Goal: Task Accomplishment & Management: Manage account settings

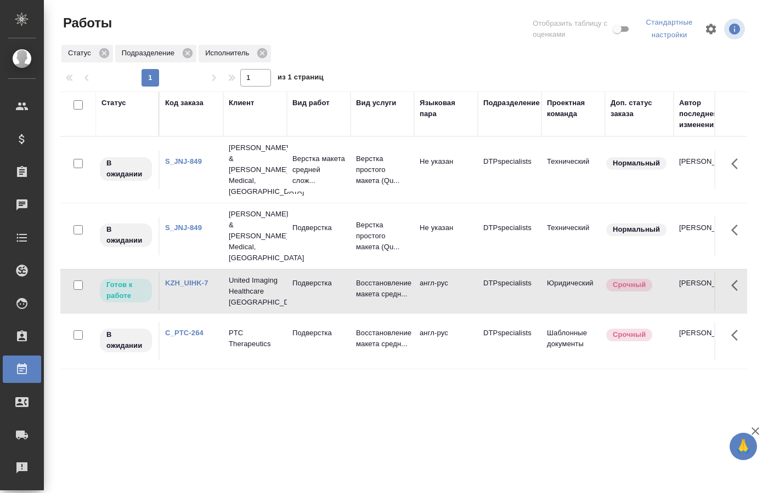
scroll to position [0, 683]
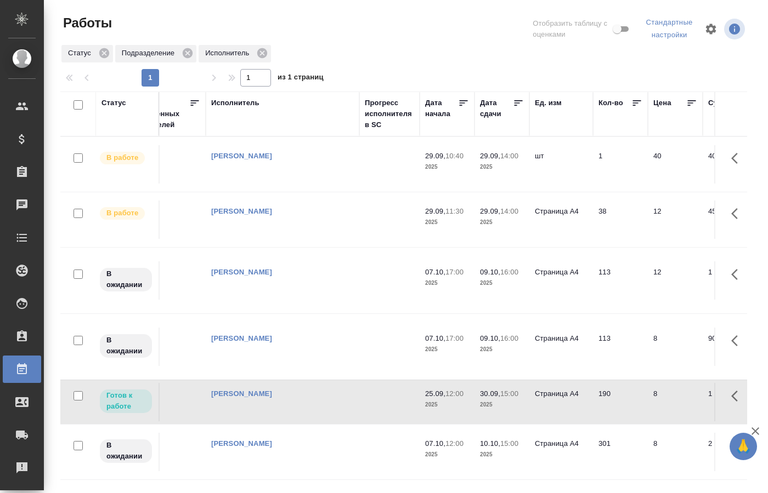
click at [367, 207] on td at bounding box center [389, 220] width 60 height 38
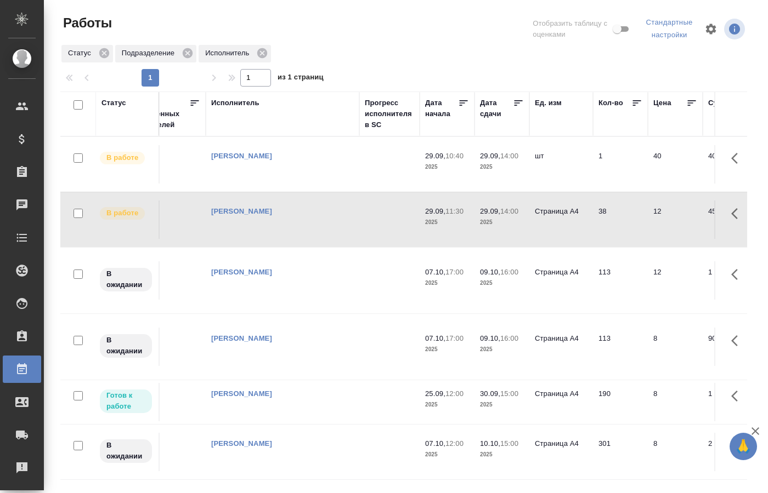
click at [516, 159] on p "14:00" at bounding box center [509, 156] width 18 height 8
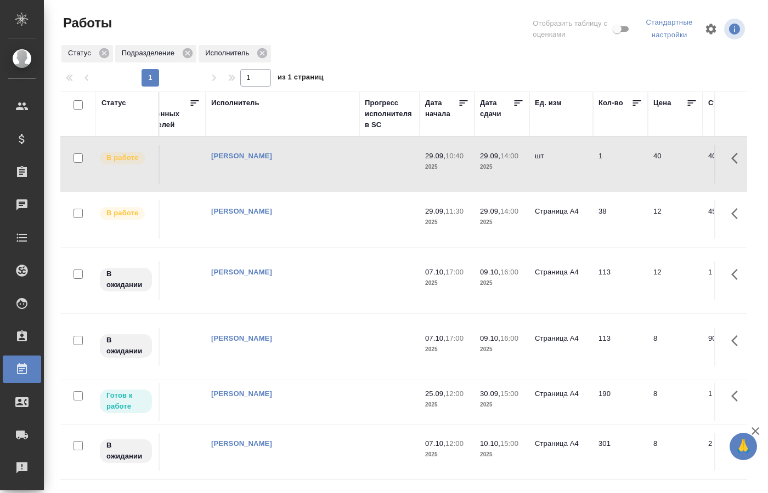
click at [516, 159] on p "14:00" at bounding box center [509, 156] width 18 height 8
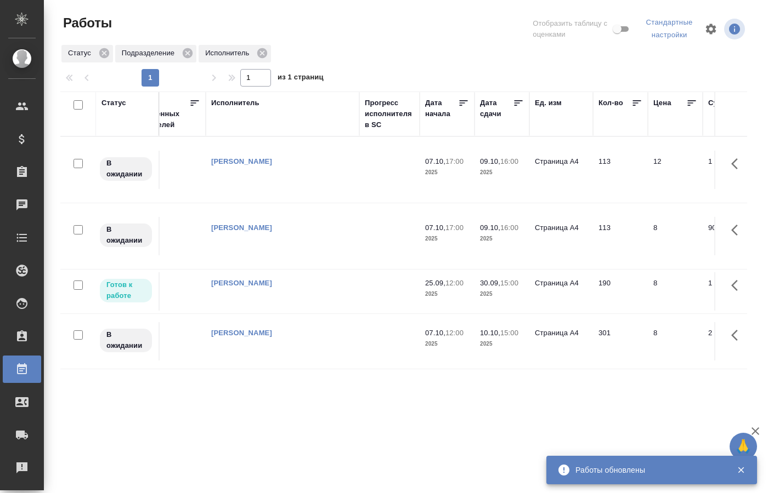
click at [442, 377] on div "Статус Код заказа Клиент Вид работ Вид услуги Языковая пара Подразделение Проек…" at bounding box center [403, 289] width 686 height 395
click at [459, 289] on p "2025" at bounding box center [447, 294] width 44 height 11
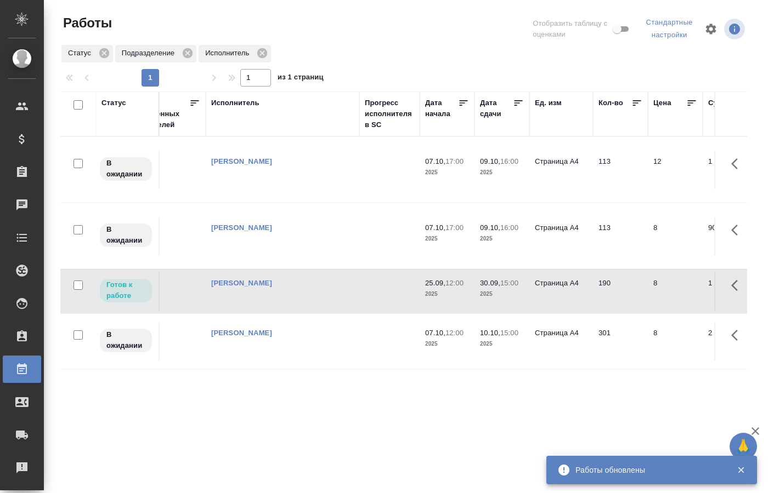
click at [459, 289] on p "2025" at bounding box center [447, 294] width 44 height 11
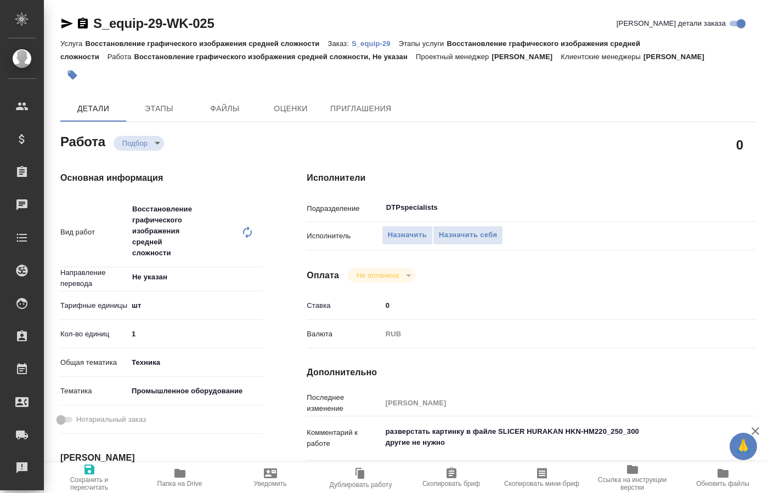
type textarea "Восстановление графического изображения средней сложности"
type textarea "x"
type input "Не указан"
type input "DTPspecialists"
type textarea "x"
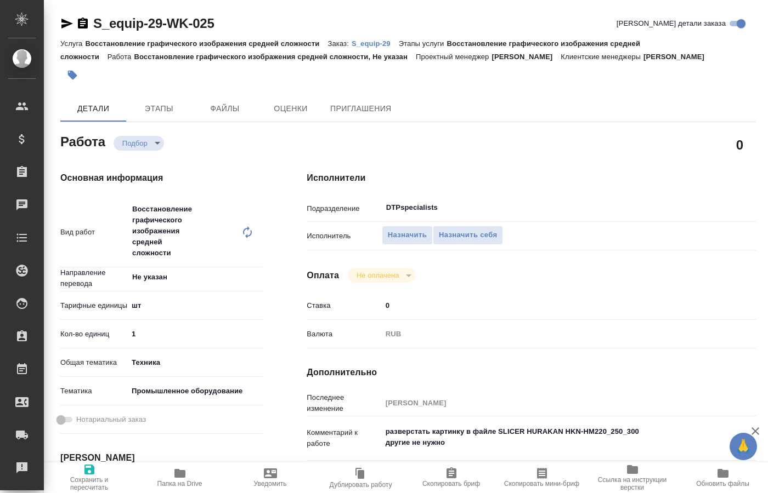
type textarea "x"
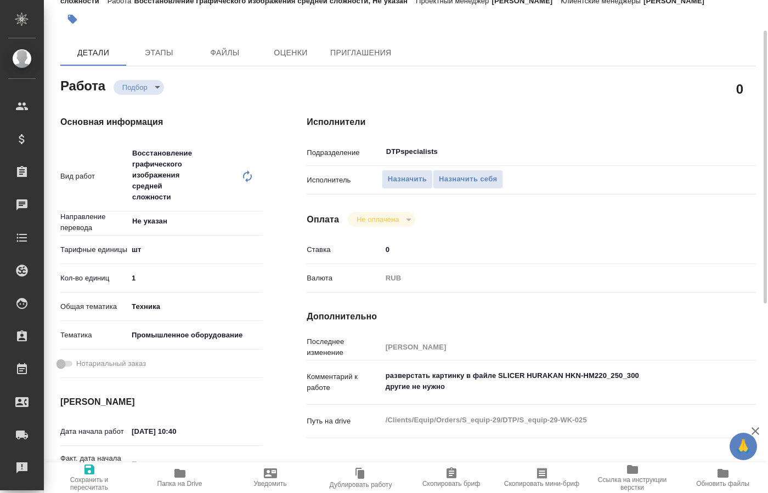
type textarea "x"
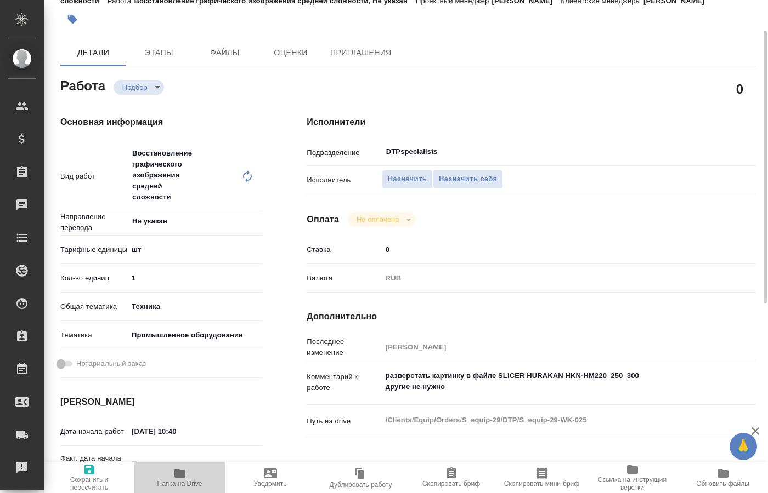
click at [180, 478] on icon "button" at bounding box center [179, 473] width 13 height 13
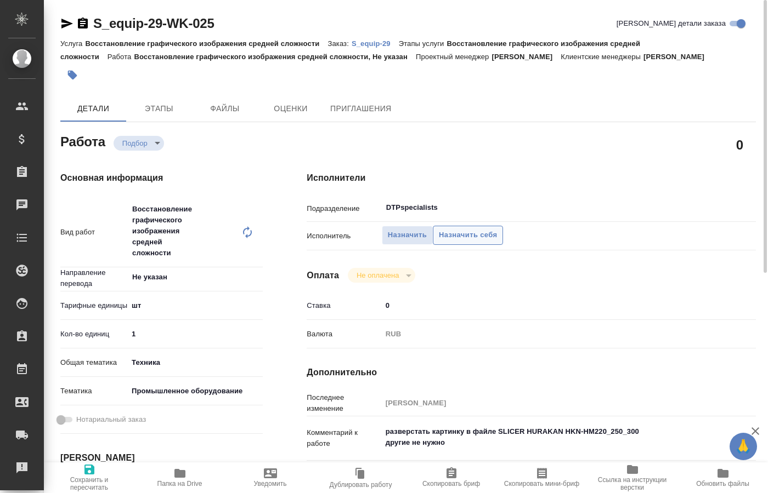
click at [476, 229] on span "Назначить себя" at bounding box center [468, 235] width 58 height 13
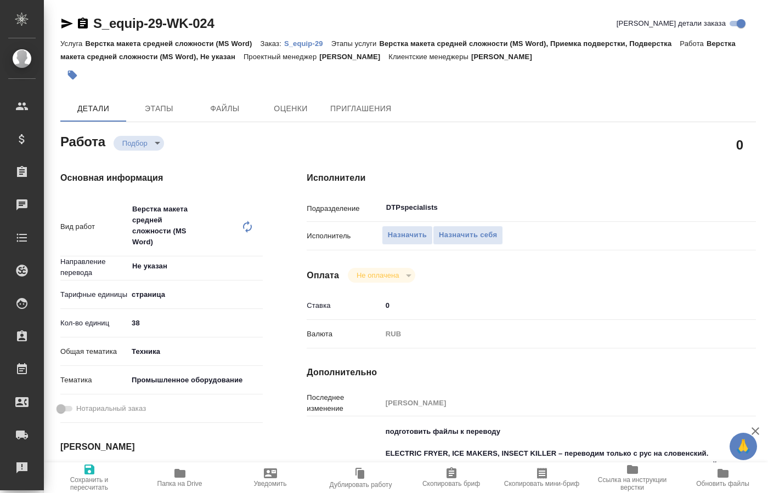
type textarea "x"
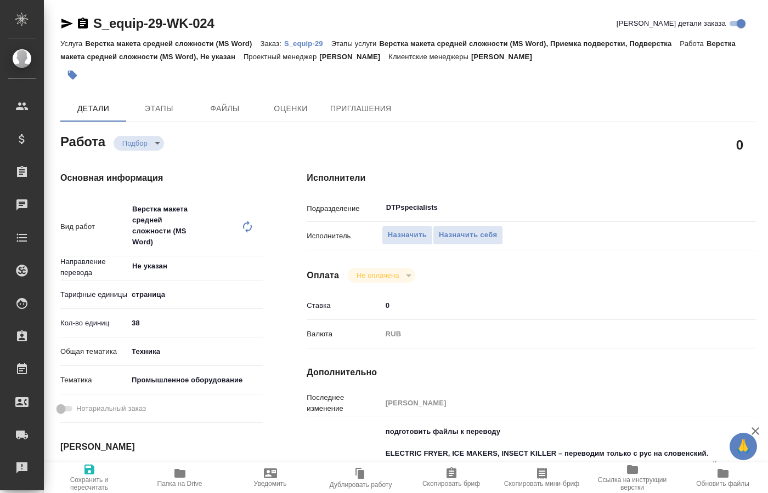
type textarea "x"
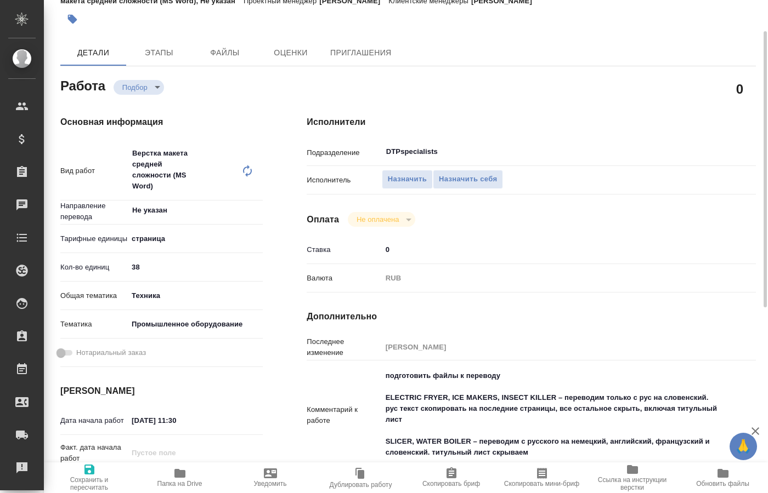
scroll to position [112, 0]
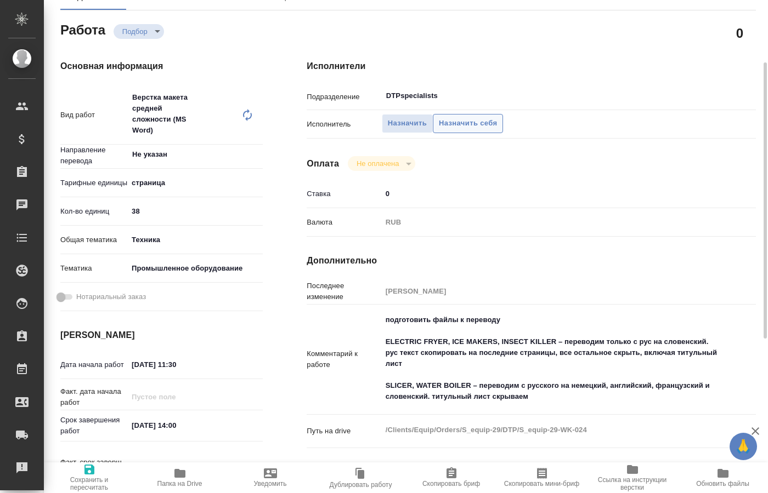
click at [454, 117] on span "Назначить себя" at bounding box center [468, 123] width 58 height 13
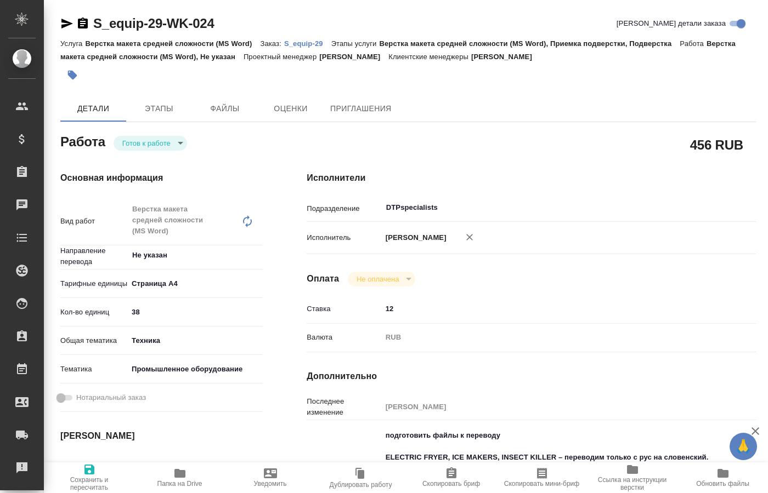
click at [178, 144] on body "🙏 .cls-1 fill:#fff; AWATERA Kucherenko Oksana Клиенты Спецификации Заказы 0 Чат…" at bounding box center [384, 246] width 768 height 493
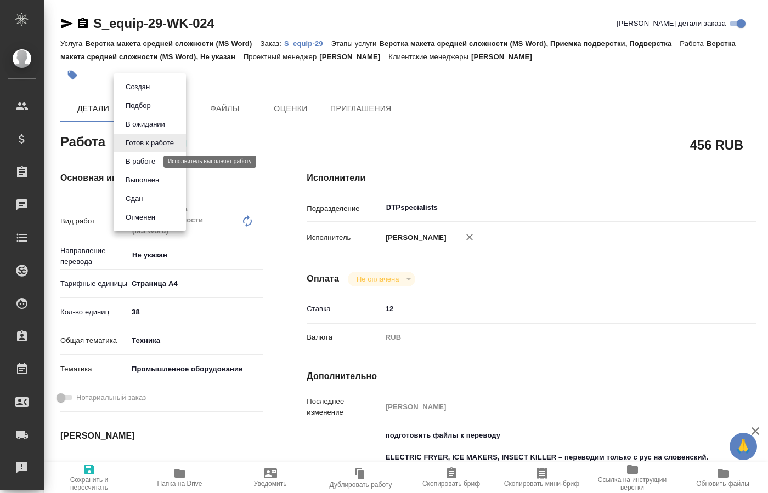
click at [136, 161] on button "В работе" at bounding box center [140, 162] width 36 height 12
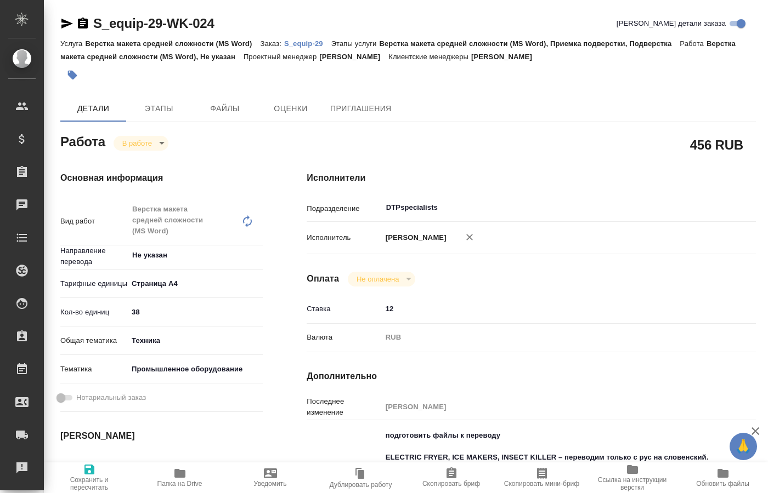
click at [185, 486] on span "Папка на Drive" at bounding box center [179, 484] width 45 height 8
drag, startPoint x: 91, startPoint y: 8, endPoint x: 161, endPoint y: 29, distance: 72.5
click at [161, 29] on div "S_equip-29-WK-024 Кратко детали заказа Услуга Верстка макета средней сложности …" at bounding box center [407, 486] width 707 height 973
copy div "S_equip-29"
type textarea "x"
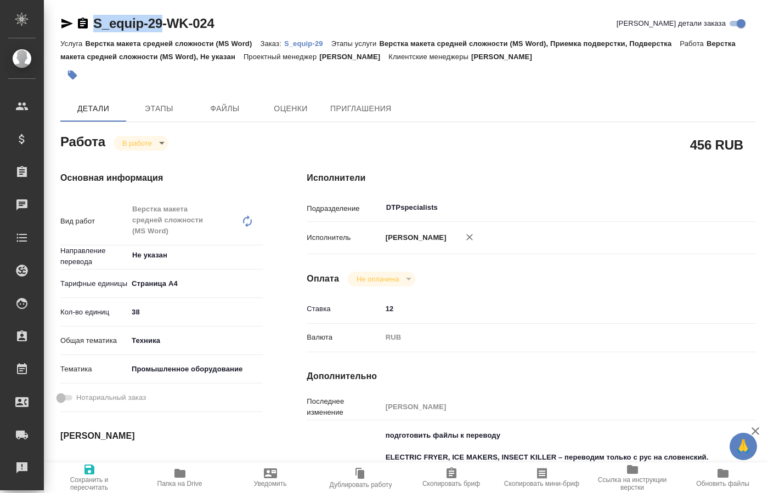
type textarea "x"
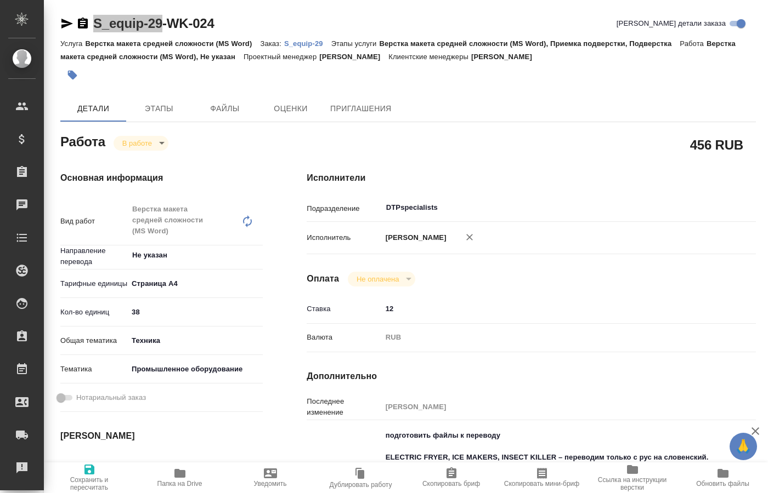
type textarea "x"
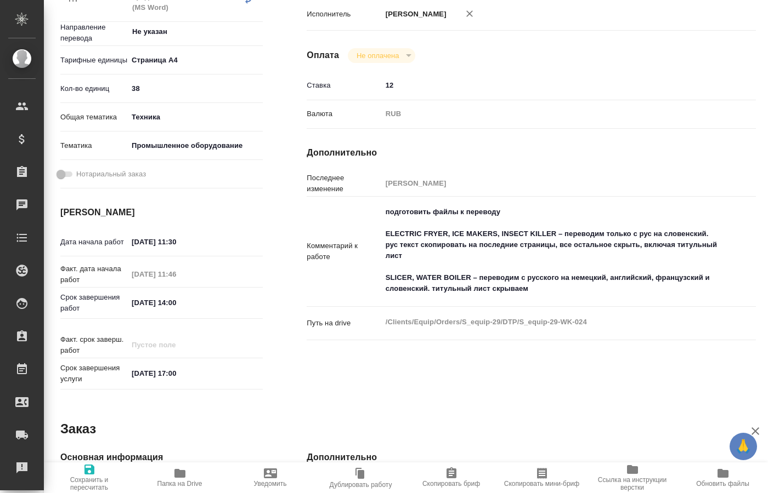
click at [447, 271] on textarea "подготовить файлы к переводу ELECTRIC FRYER, ICE MAKERS, INSECT KILLER – перево…" at bounding box center [550, 250] width 337 height 95
click at [522, 278] on textarea "подготовить файлы к переводу ELECTRIC FRYER, ICE MAKERS, INSECT KILLER – перево…" at bounding box center [550, 250] width 337 height 95
type textarea "x"
click at [632, 451] on h4 "Дополнительно" at bounding box center [530, 457] width 449 height 13
type textarea "x"
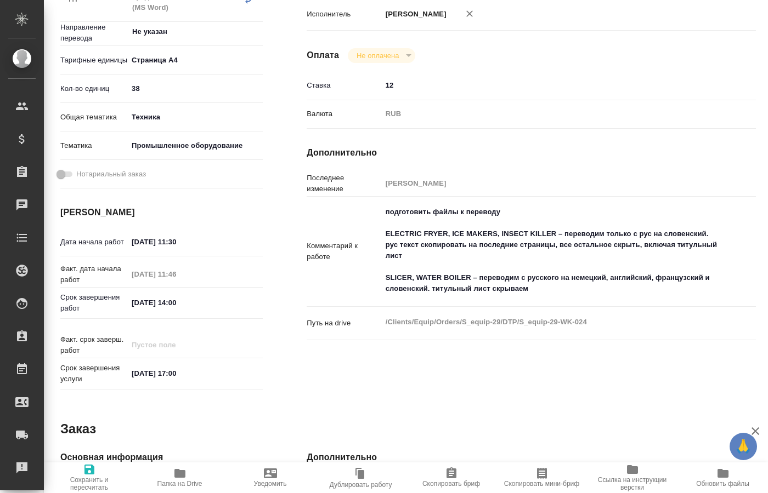
type textarea "x"
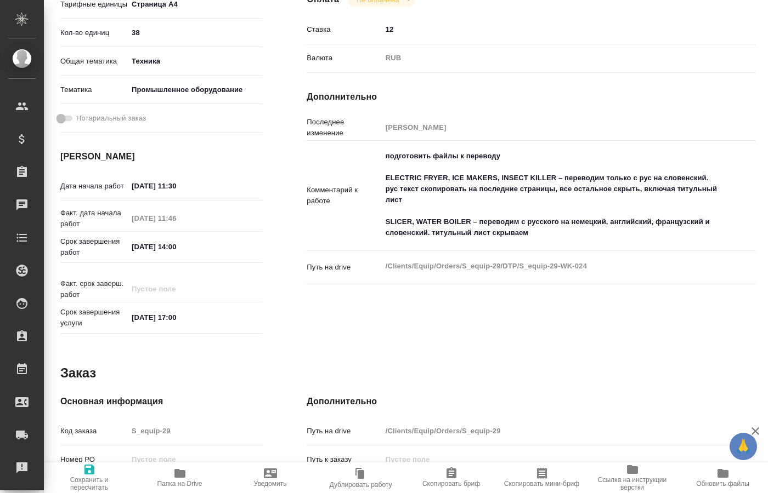
scroll to position [0, 0]
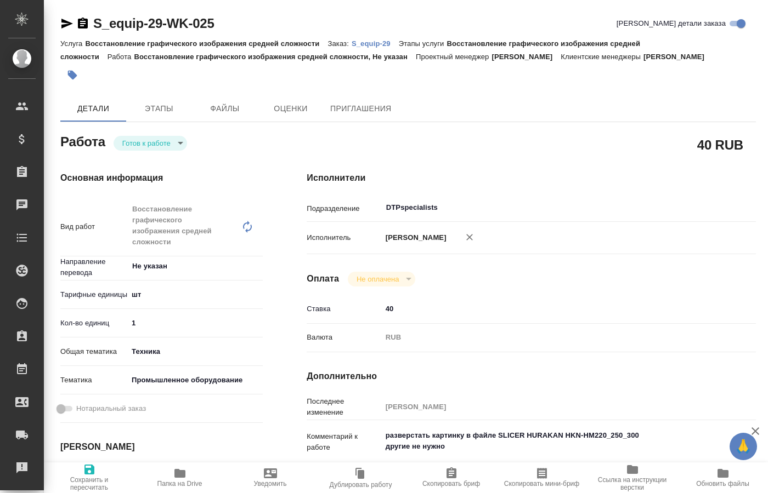
type textarea "x"
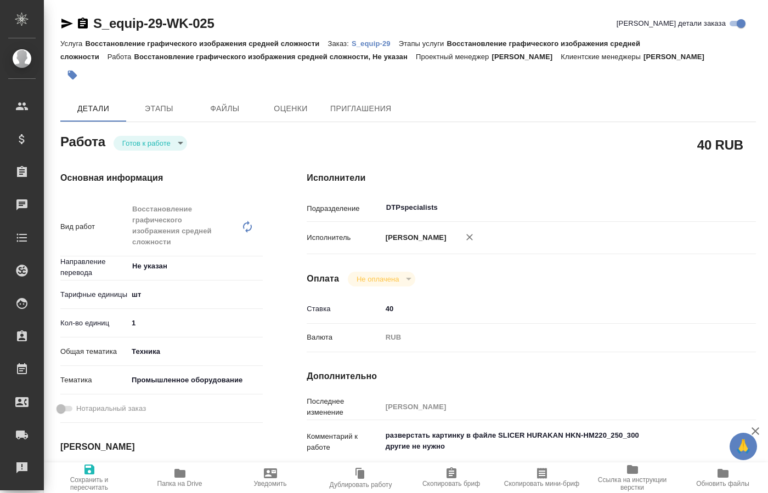
type textarea "x"
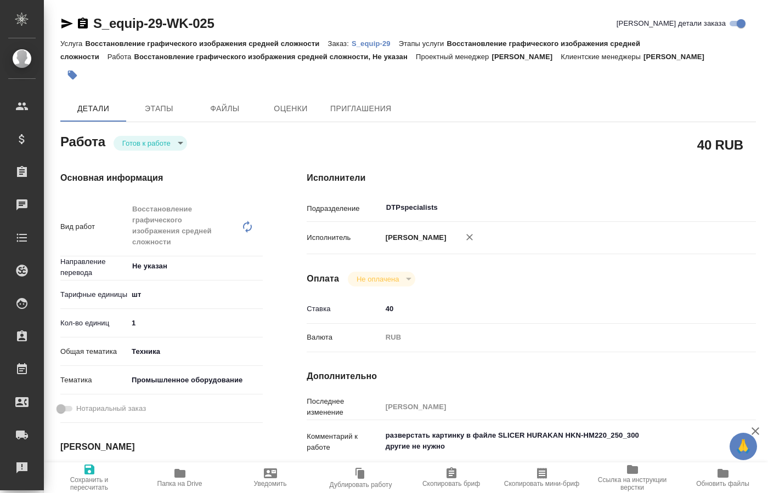
type textarea "x"
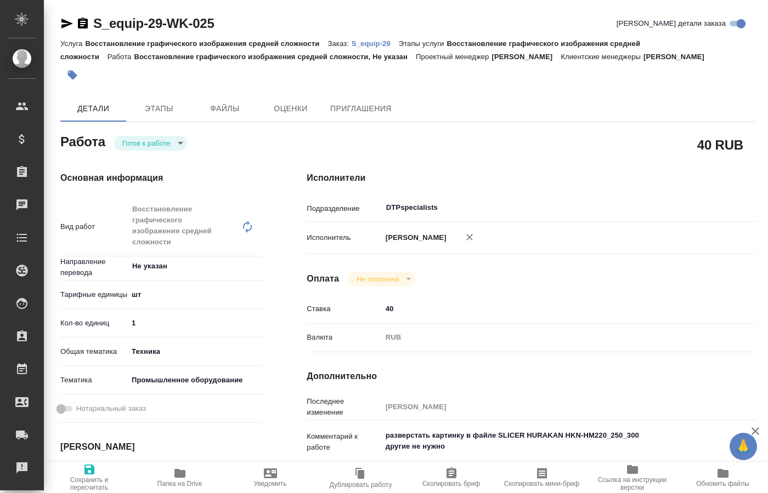
type textarea "x"
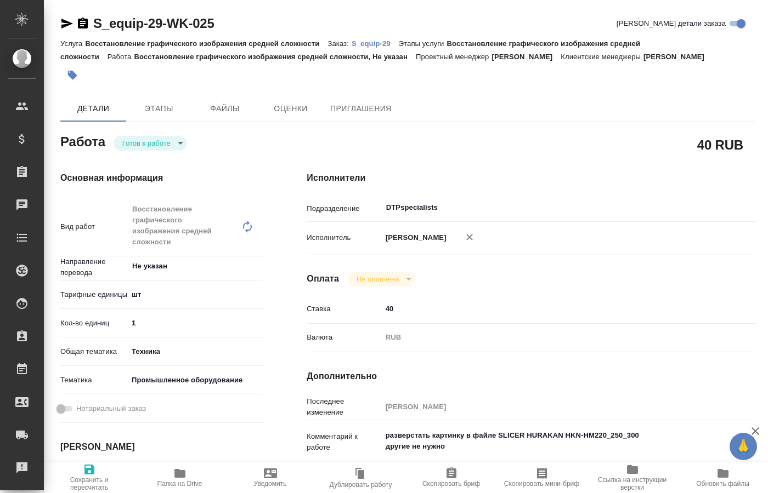
type textarea "x"
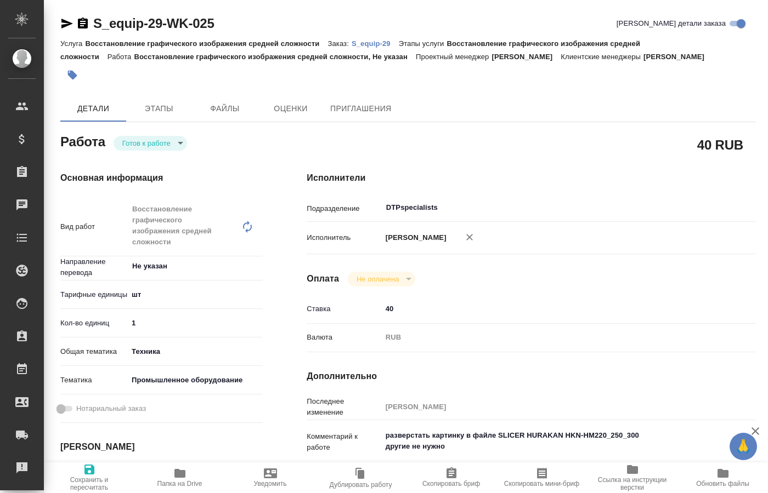
type textarea "x"
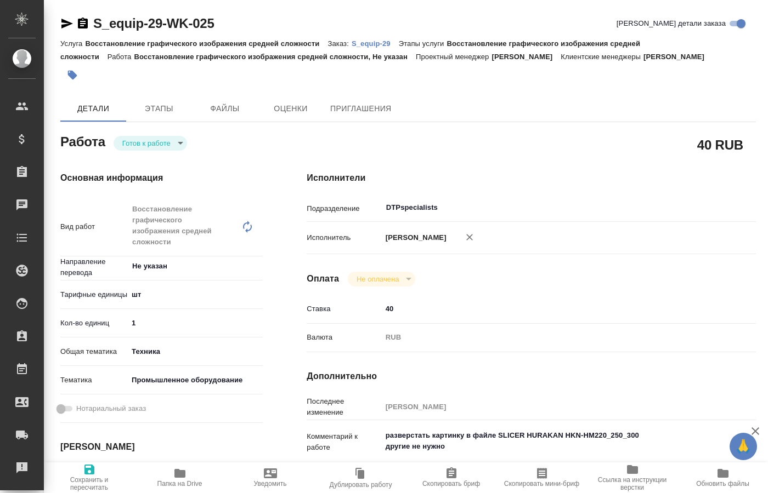
type textarea "x"
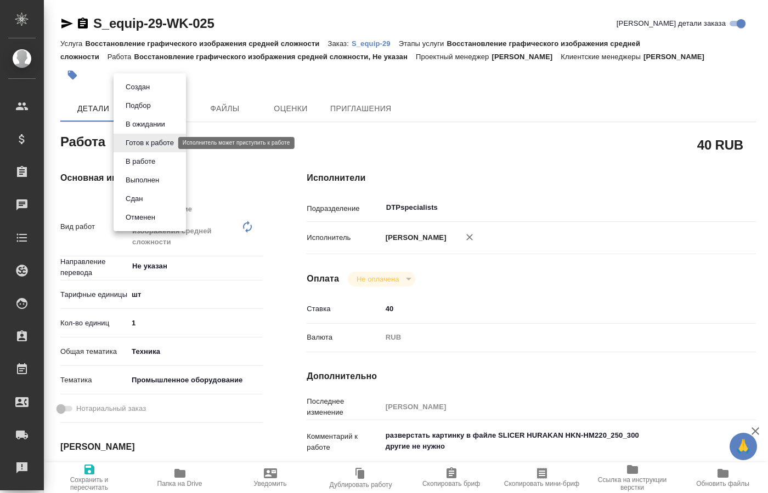
click at [158, 147] on body "🙏 .cls-1 fill:#fff; AWATERA Kucherenko Oksana Клиенты Спецификации Заказы 0 Чат…" at bounding box center [384, 246] width 768 height 493
click at [146, 160] on button "В работе" at bounding box center [140, 162] width 36 height 12
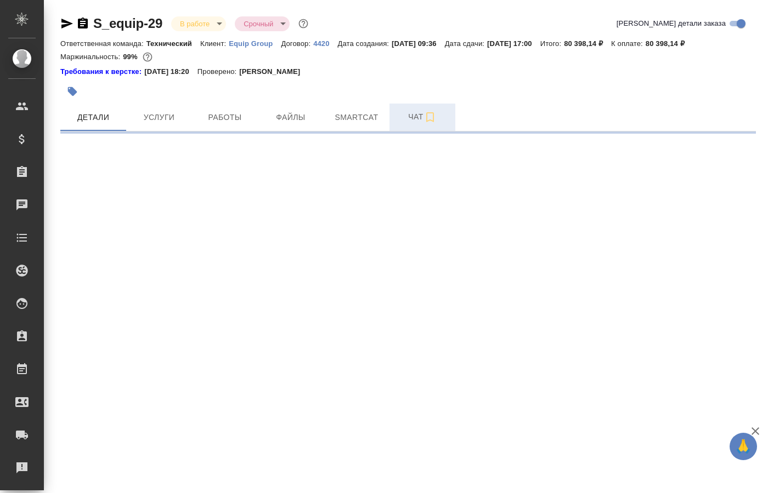
click at [417, 120] on span "Чат" at bounding box center [422, 117] width 53 height 14
select select "RU"
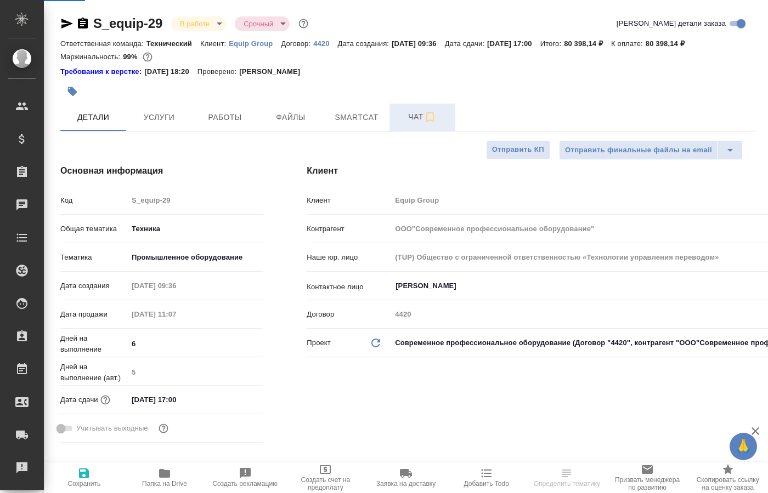
type textarea "x"
type input "[PERSON_NAME]"
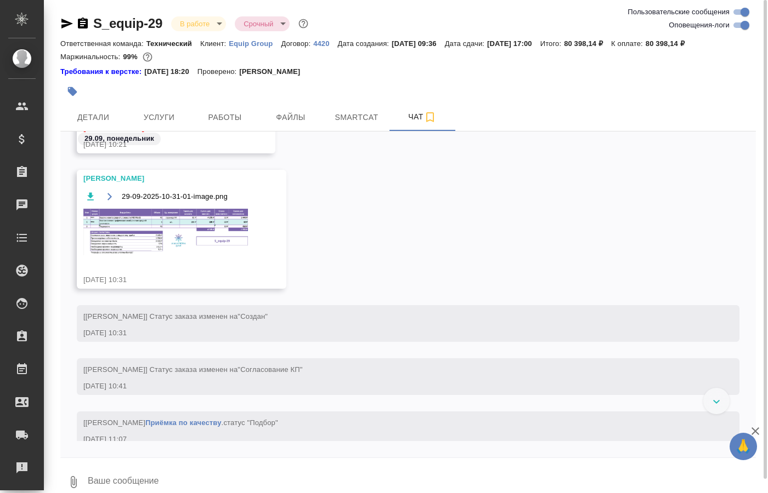
scroll to position [422, 0]
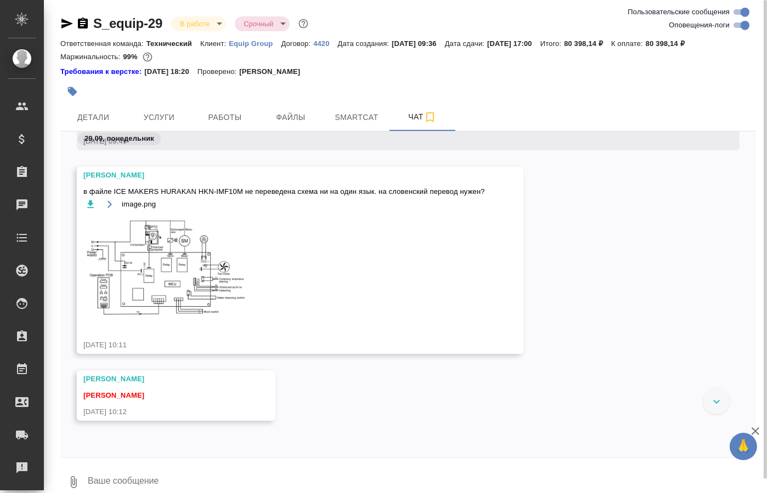
click at [586, 238] on div "[PERSON_NAME] в файле ICE MAKERS HURAKAN HKN-IMF10M не переведена схема ни на о…" at bounding box center [407, 269] width 695 height 204
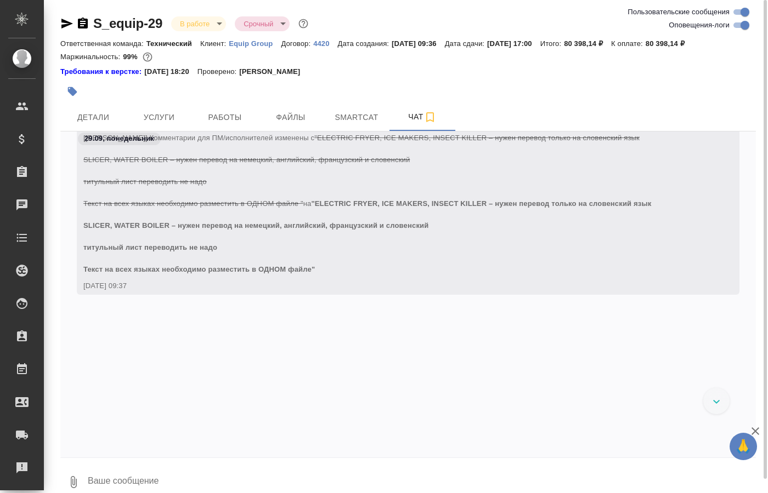
scroll to position [0, 0]
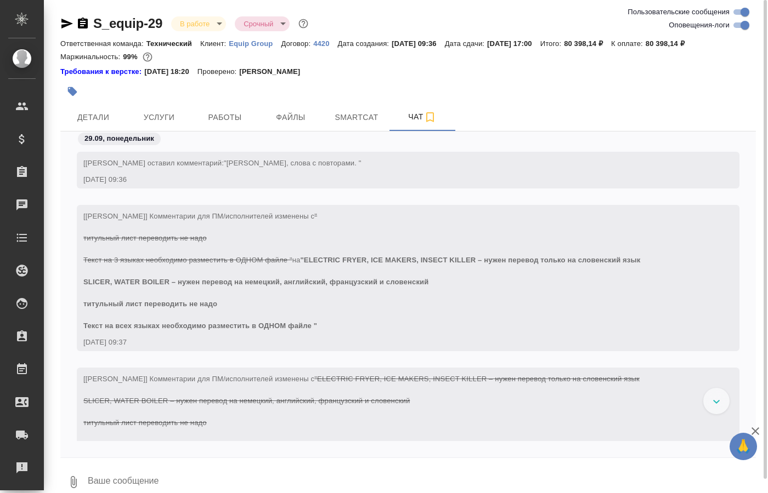
click at [565, 199] on div "[Усманова Ольга] Клиент оставил комментарий: "Тариф Проф, слова с повторами. " …" at bounding box center [407, 178] width 695 height 53
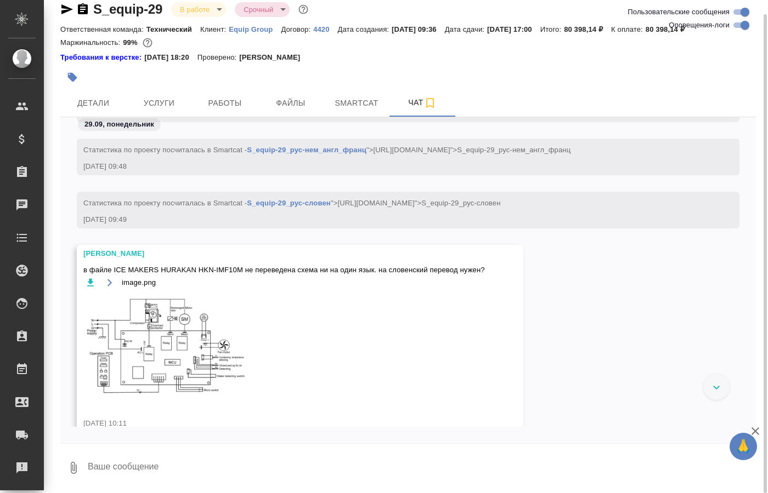
scroll to position [615, 0]
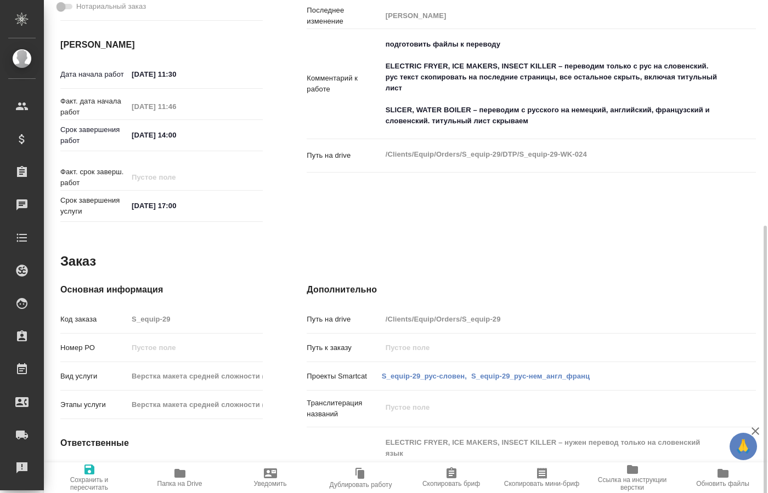
scroll to position [397, 0]
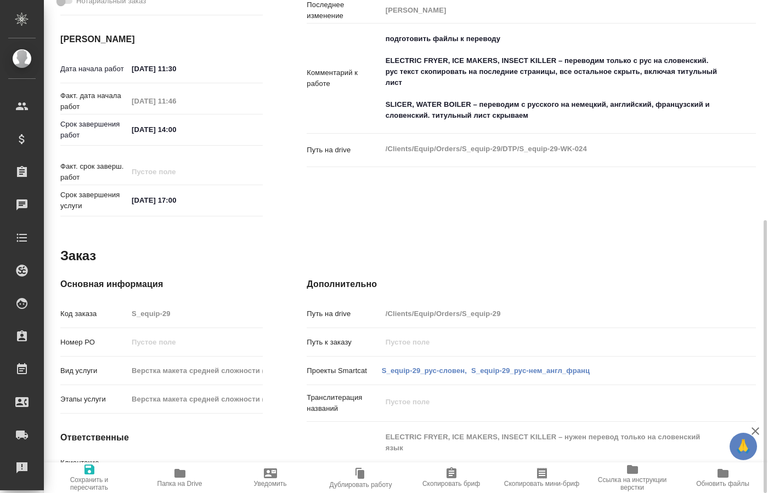
click at [178, 482] on span "Папка на Drive" at bounding box center [179, 484] width 45 height 8
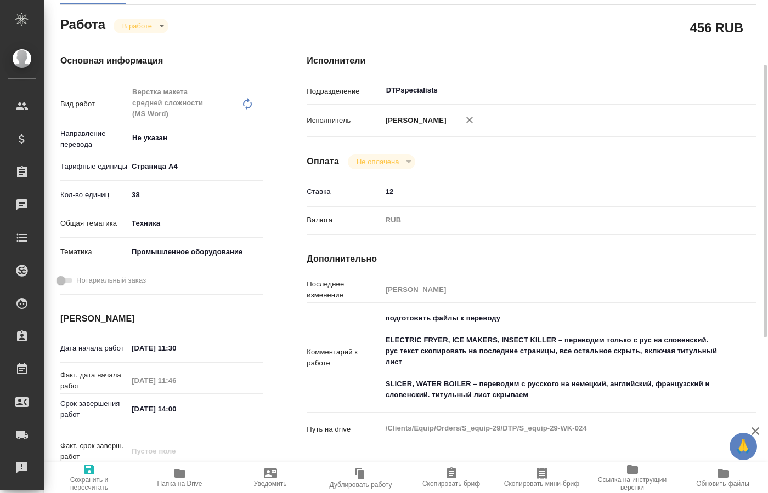
scroll to position [0, 0]
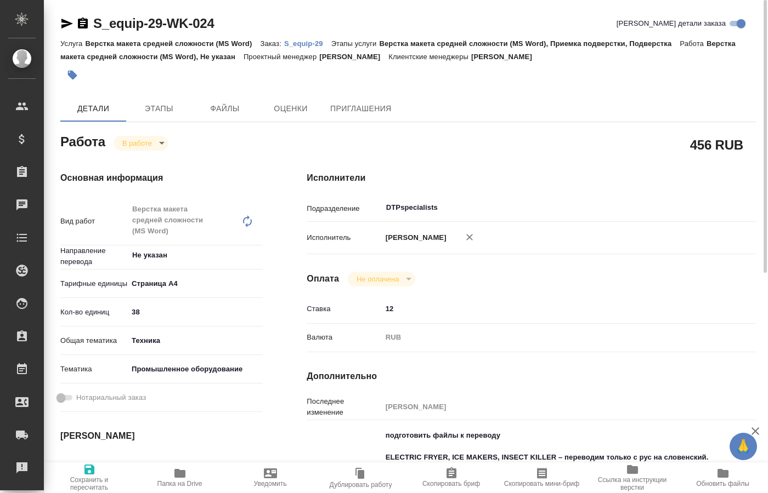
click at [154, 148] on body "🙏 .cls-1 fill:#fff; AWATERA [PERSON_NAME] Спецификации Заказы 0 Чаты Todo Проек…" at bounding box center [384, 246] width 768 height 493
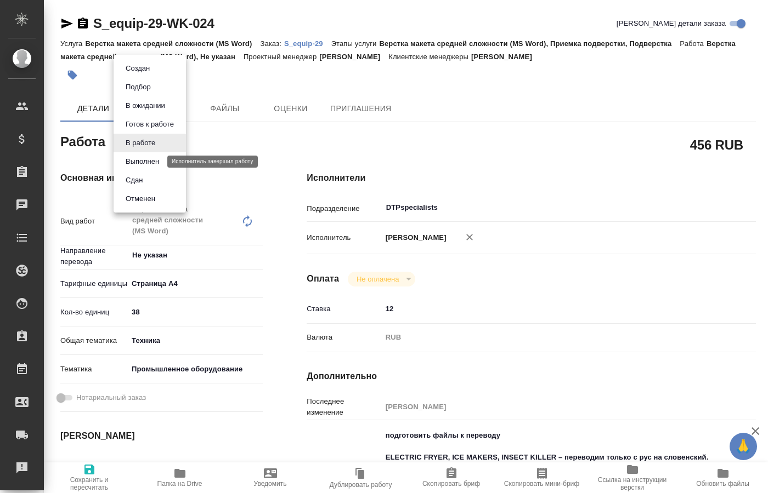
click at [146, 163] on button "Выполнен" at bounding box center [142, 162] width 40 height 12
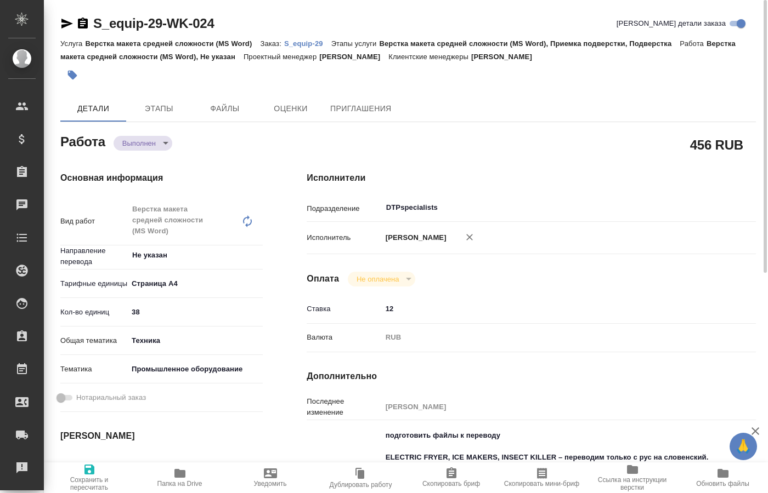
type textarea "x"
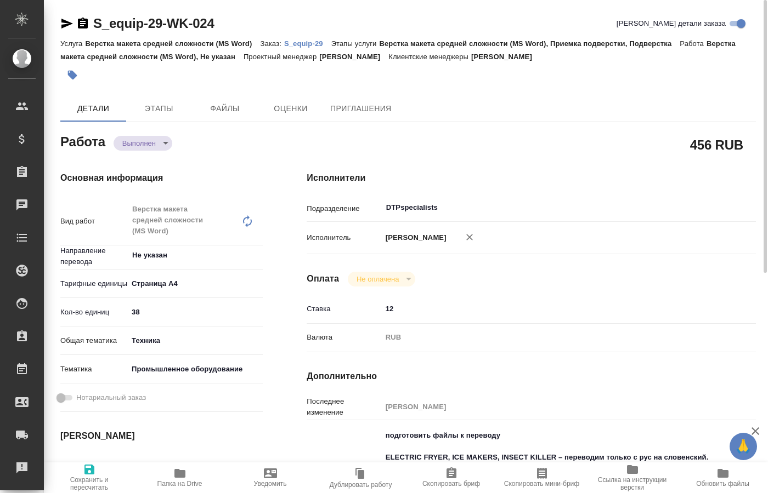
type textarea "x"
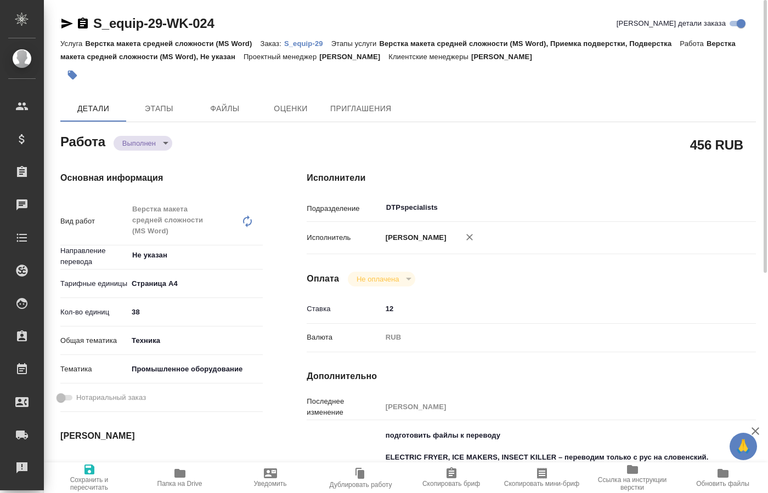
type textarea "x"
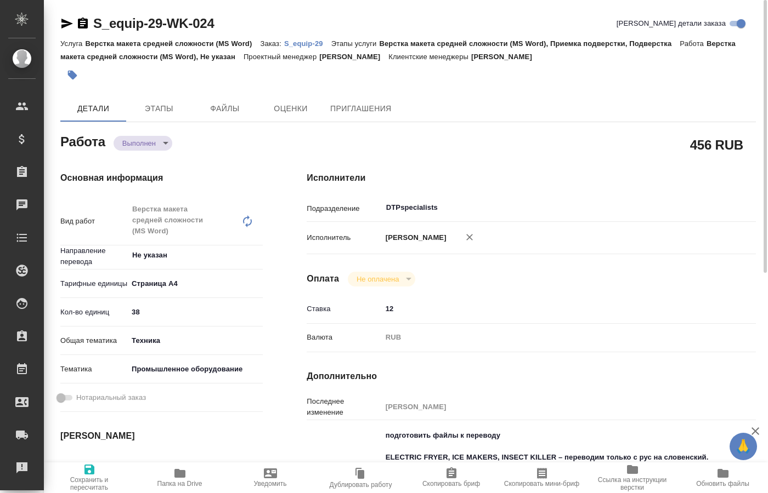
type textarea "x"
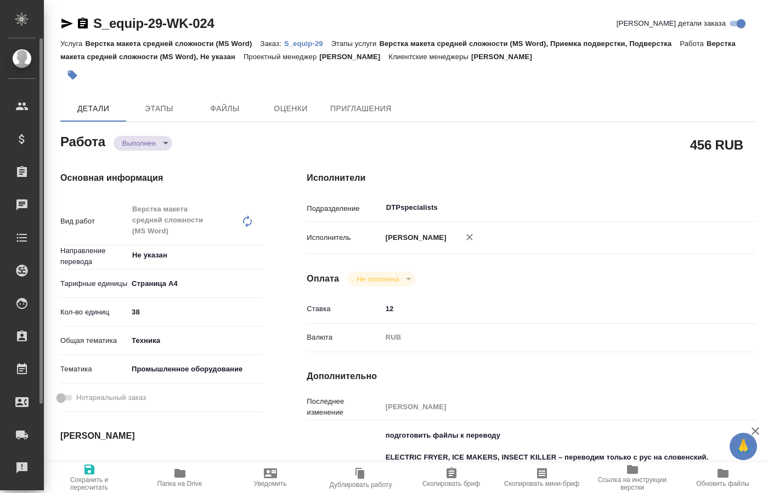
type textarea "x"
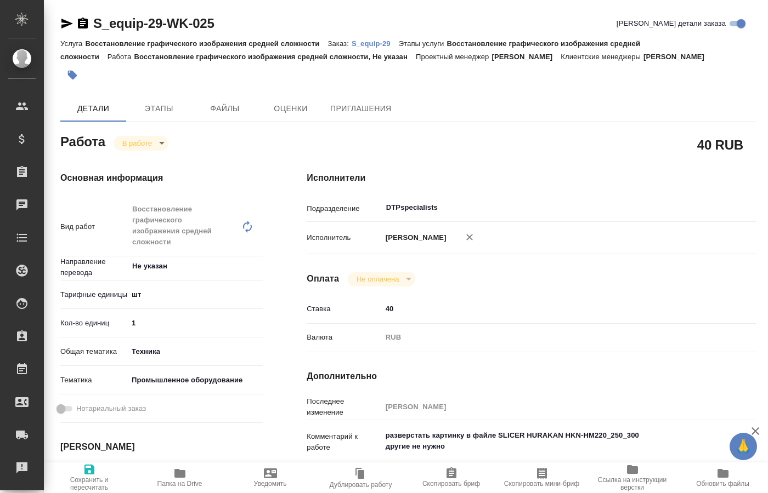
type textarea "x"
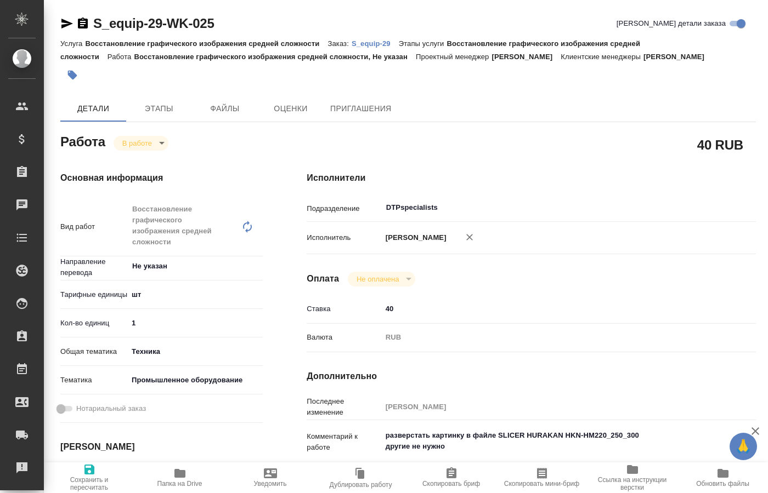
type textarea "x"
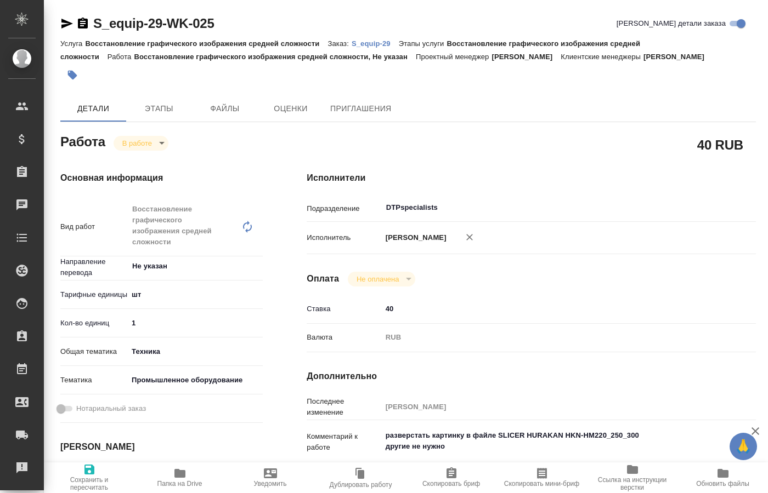
type textarea "x"
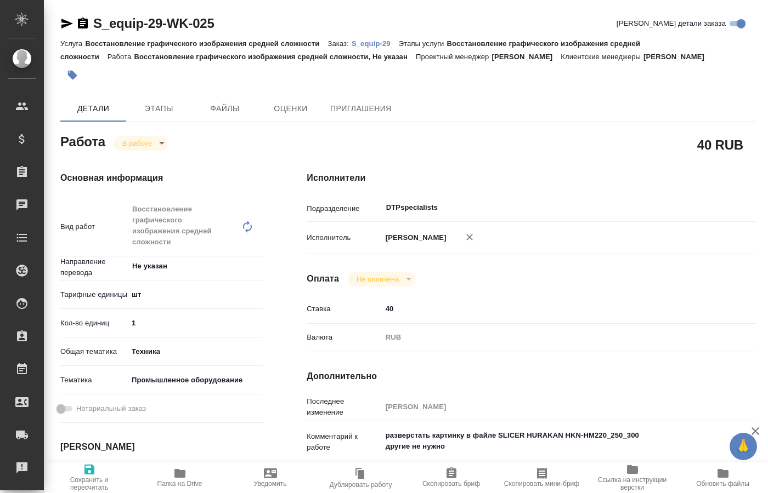
type textarea "x"
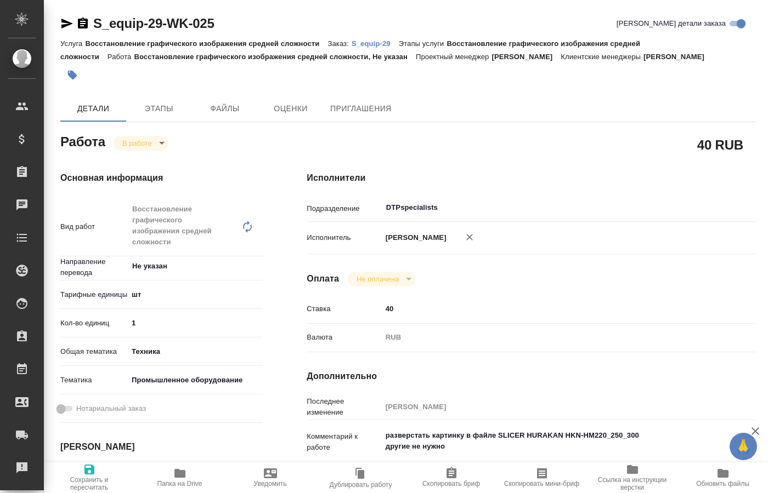
type textarea "x"
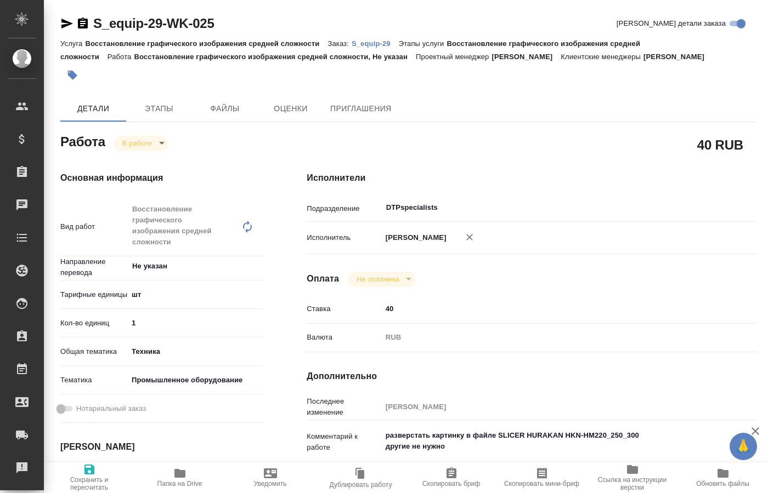
type textarea "x"
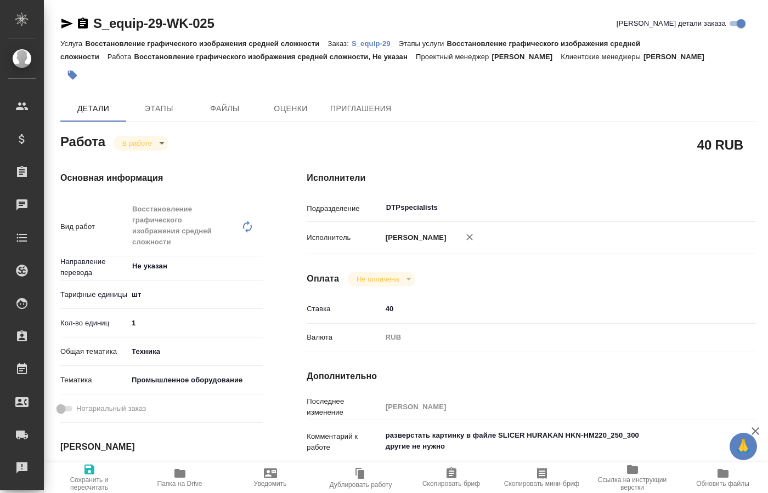
type textarea "x"
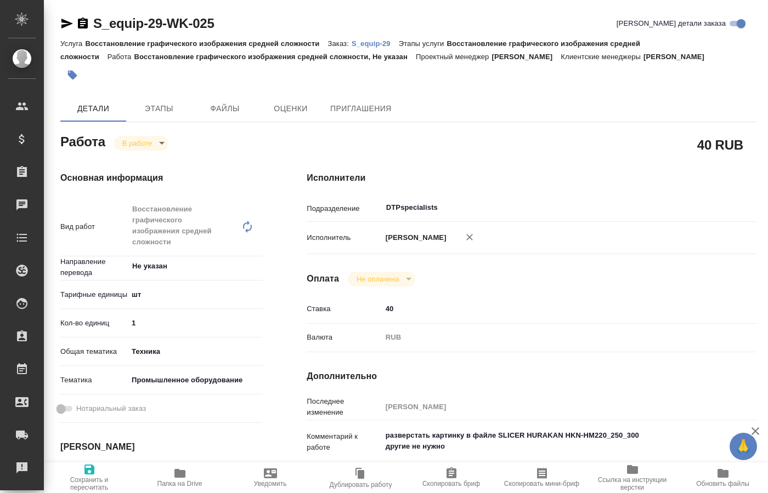
scroll to position [56, 0]
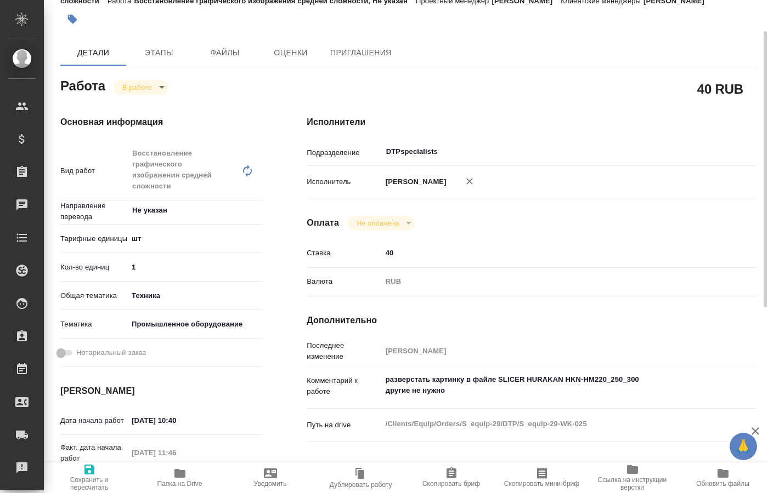
type textarea "x"
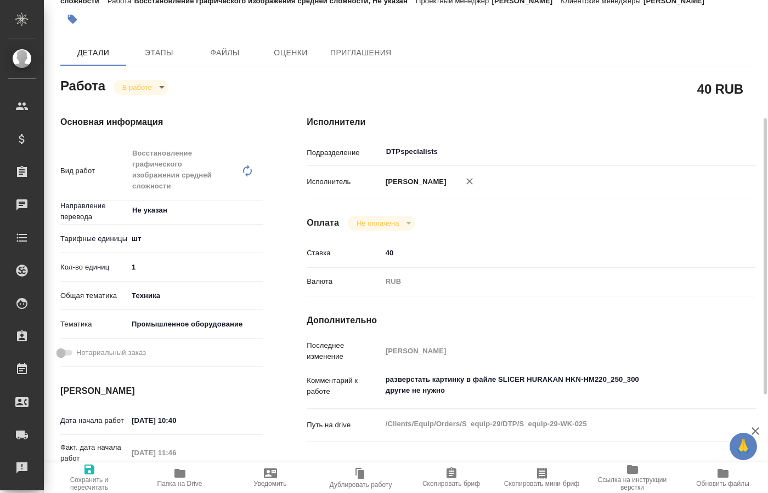
scroll to position [112, 0]
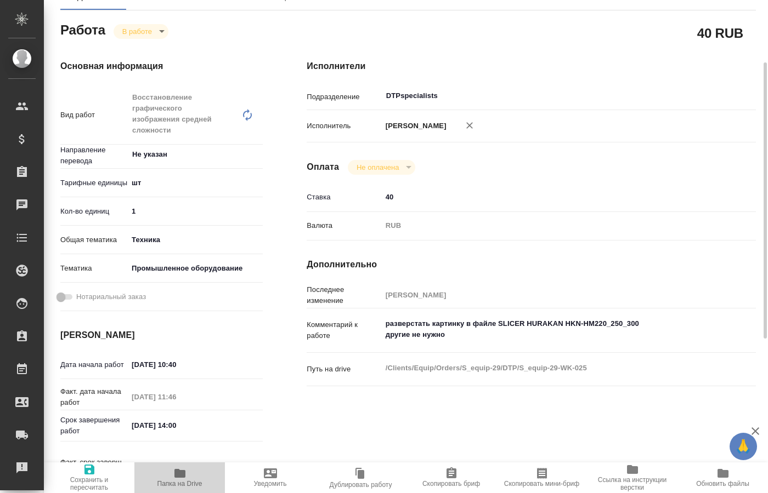
click at [175, 480] on icon "button" at bounding box center [179, 473] width 13 height 13
click at [161, 35] on body "🙏 .cls-1 fill:#fff; AWATERA [PERSON_NAME] Спецификации Заказы 0 Чаты Todo Проек…" at bounding box center [384, 246] width 768 height 493
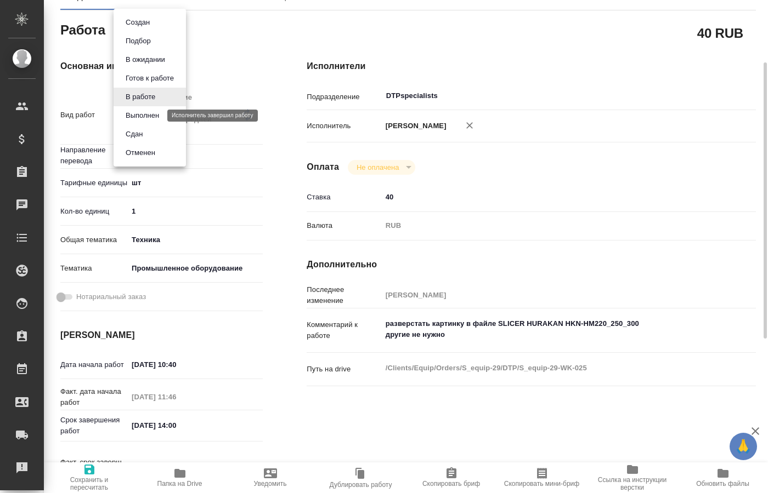
click at [141, 116] on button "Выполнен" at bounding box center [142, 116] width 40 height 12
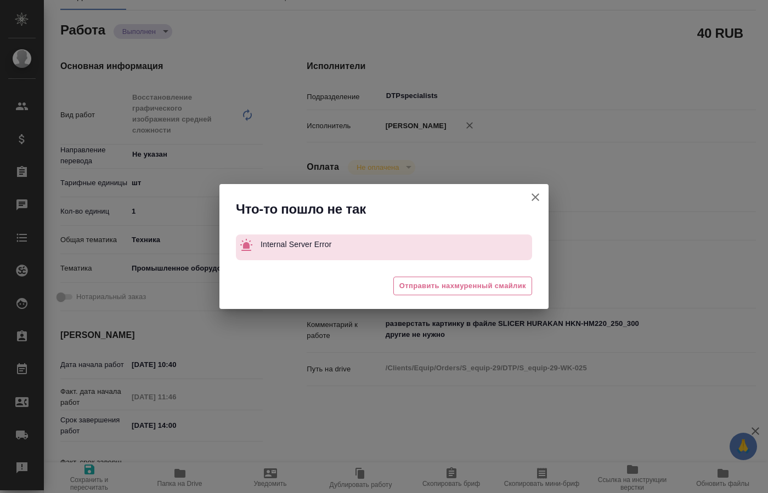
type textarea "x"
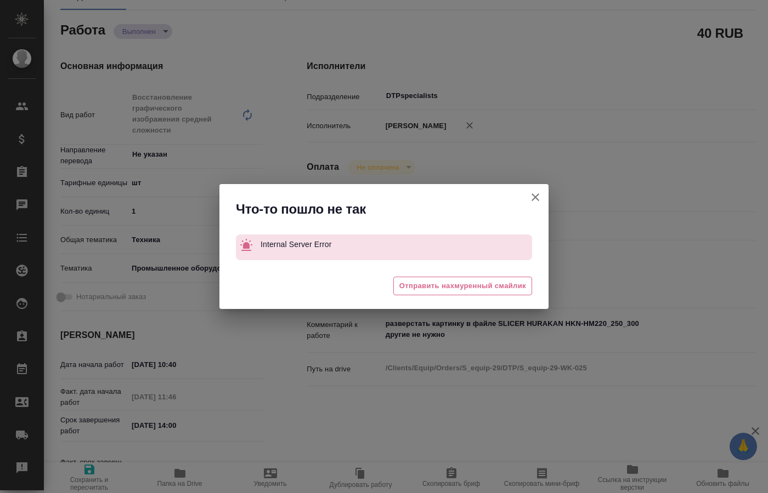
type textarea "x"
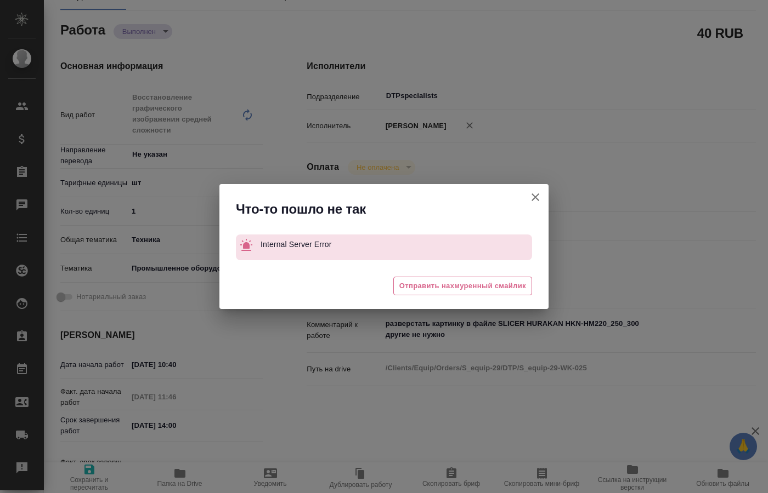
type textarea "x"
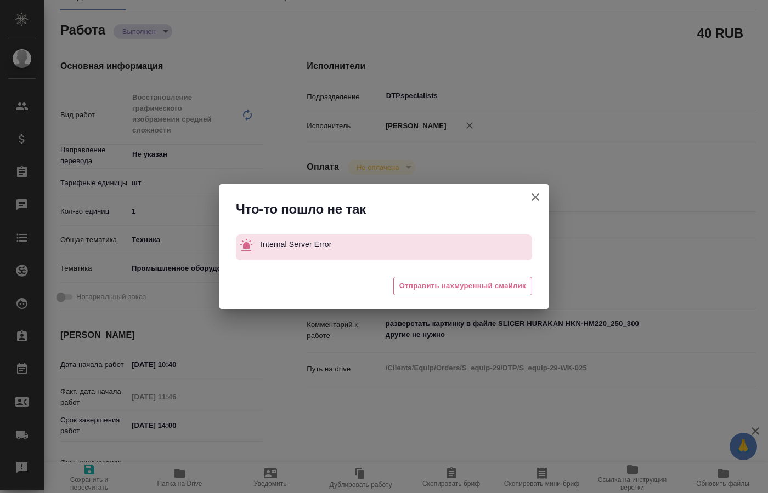
click at [533, 196] on icon "button" at bounding box center [535, 198] width 8 height 8
type textarea "x"
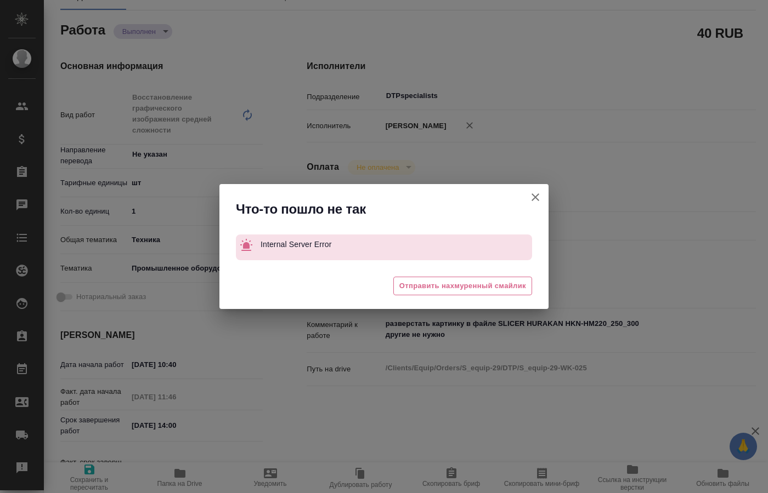
type textarea "x"
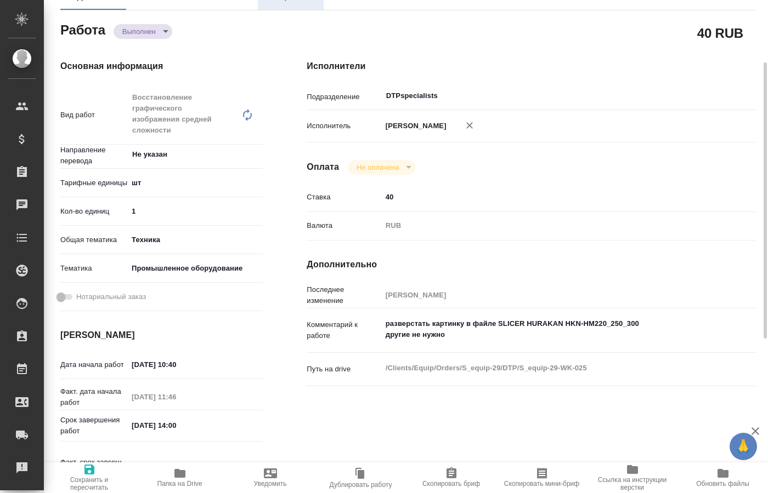
type textarea "x"
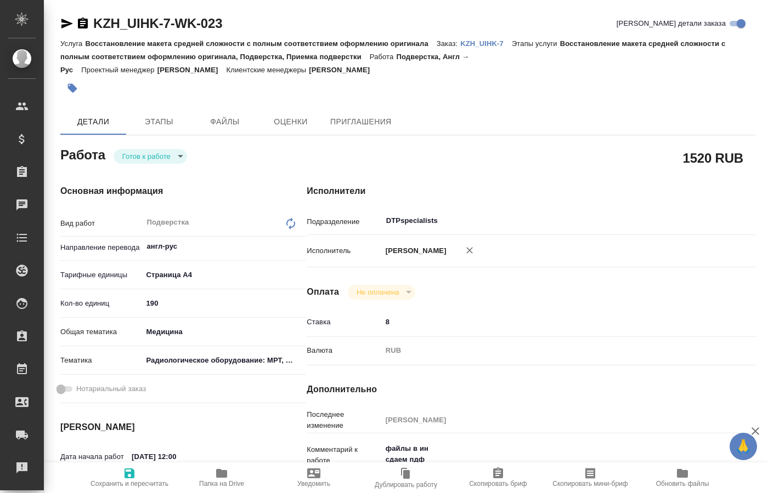
type textarea "x"
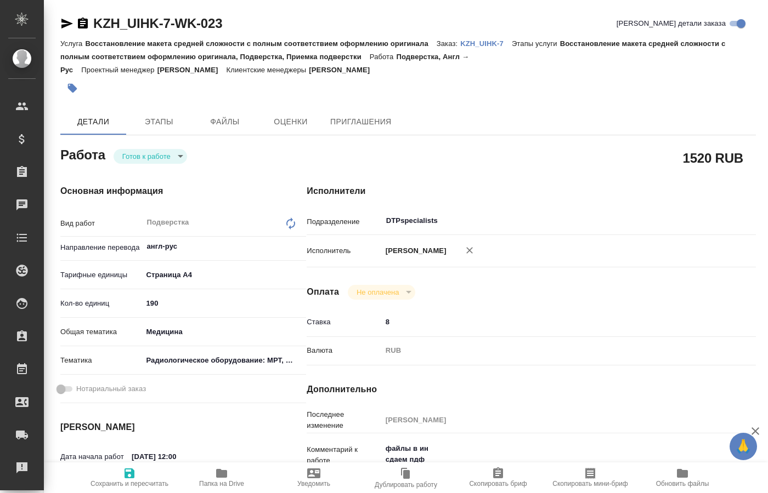
type textarea "x"
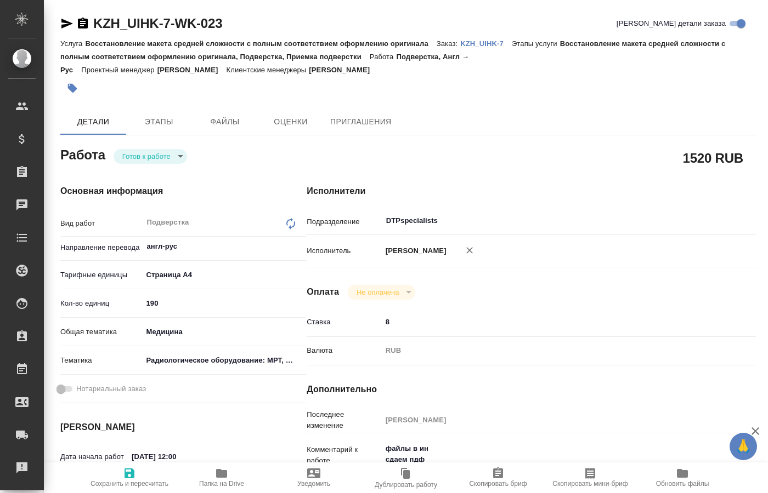
type textarea "x"
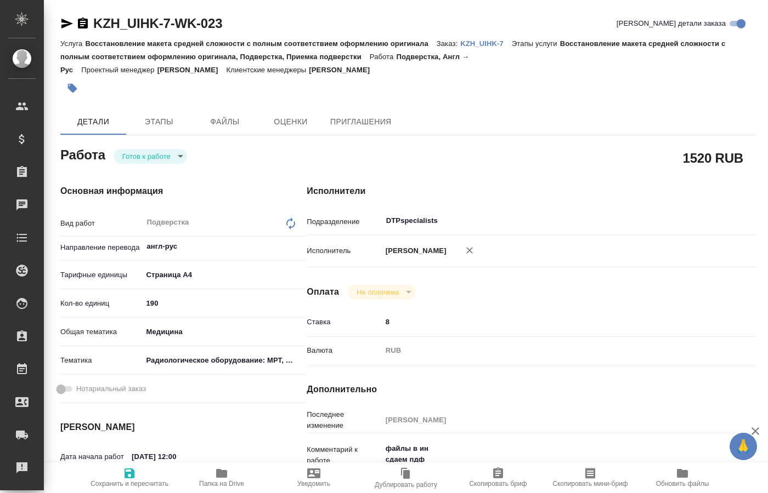
type textarea "x"
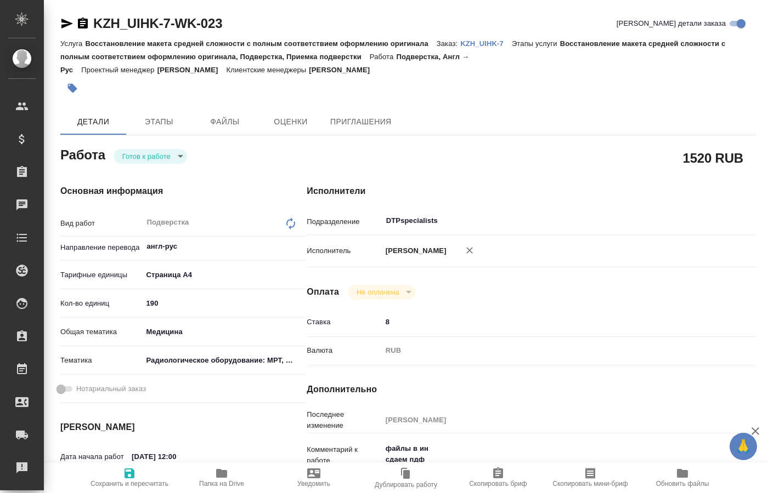
type textarea "x"
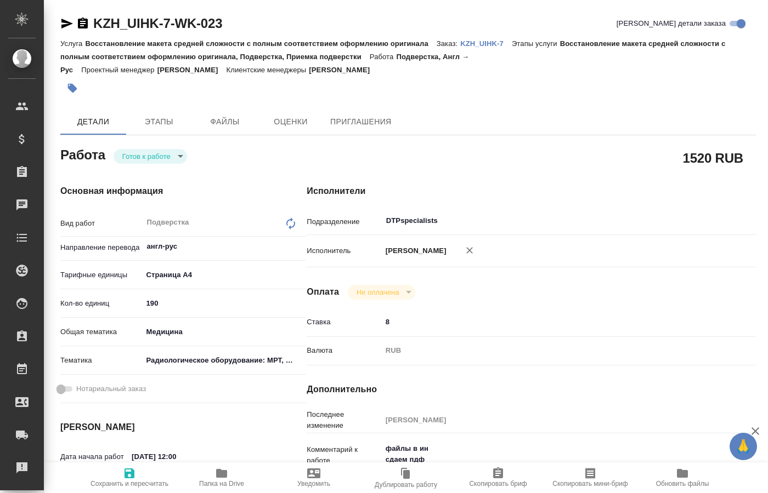
type textarea "x"
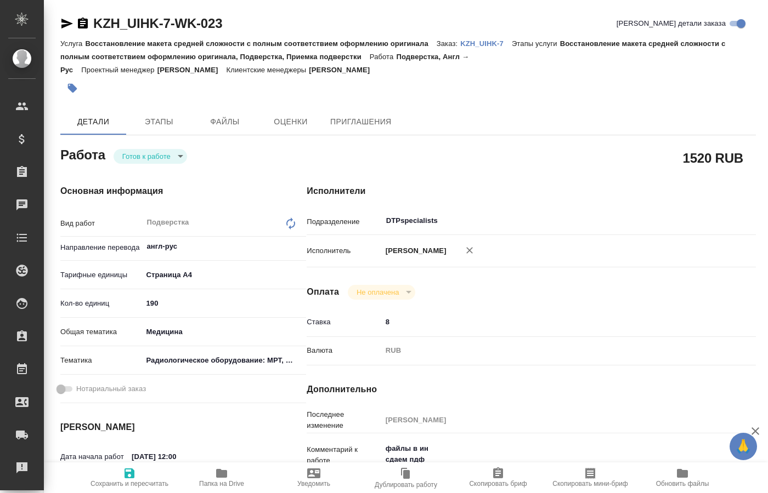
type textarea "x"
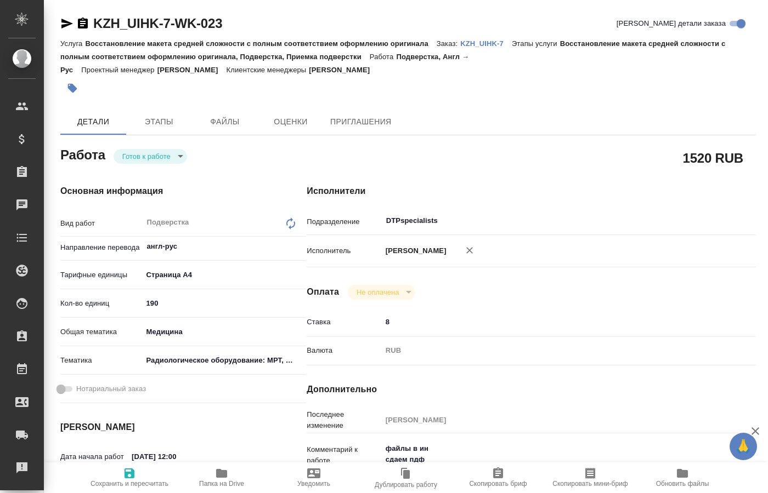
type textarea "x"
